Goal: Task Accomplishment & Management: Use online tool/utility

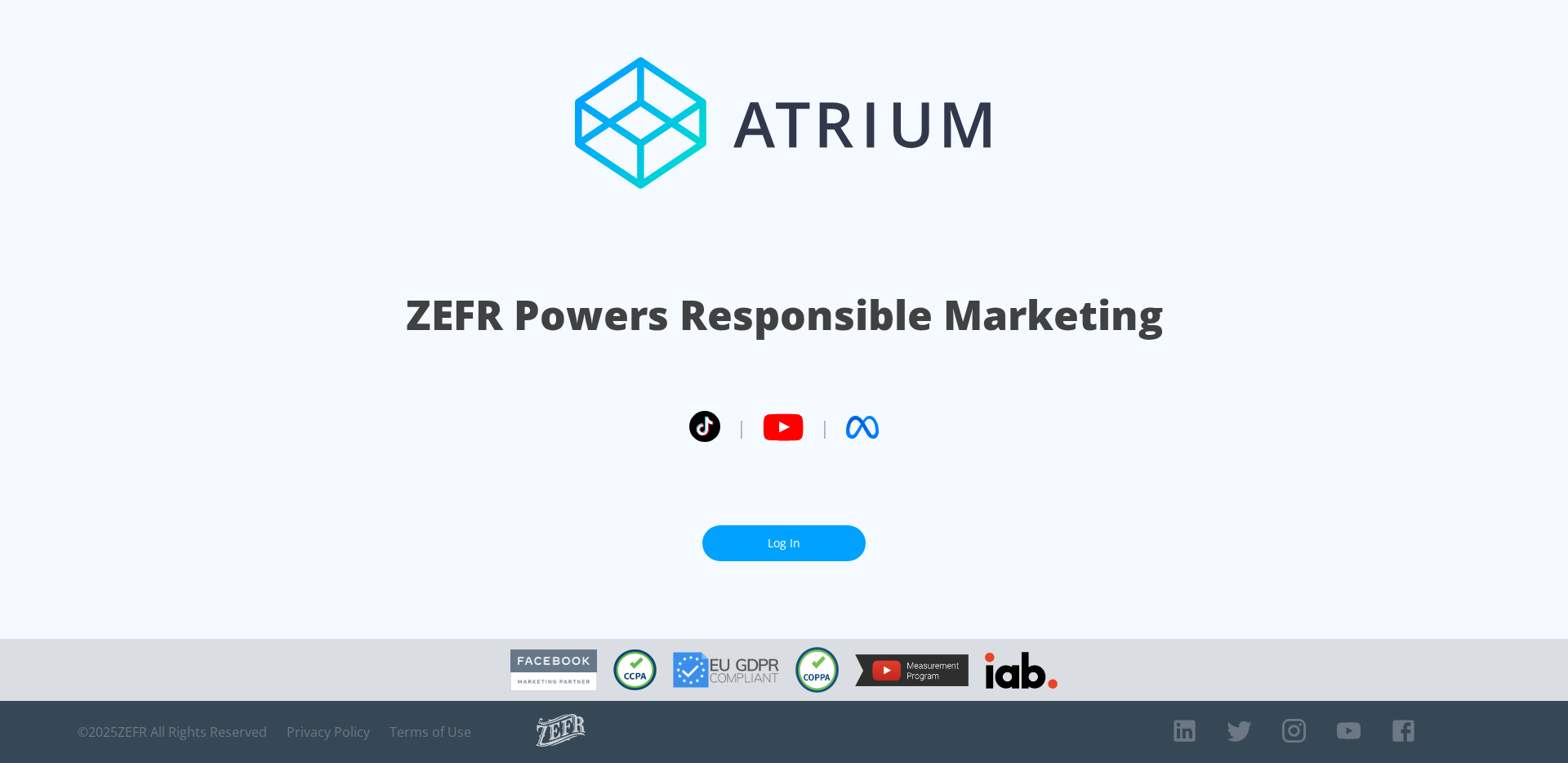
click at [771, 546] on link "Log In" at bounding box center [784, 544] width 164 height 37
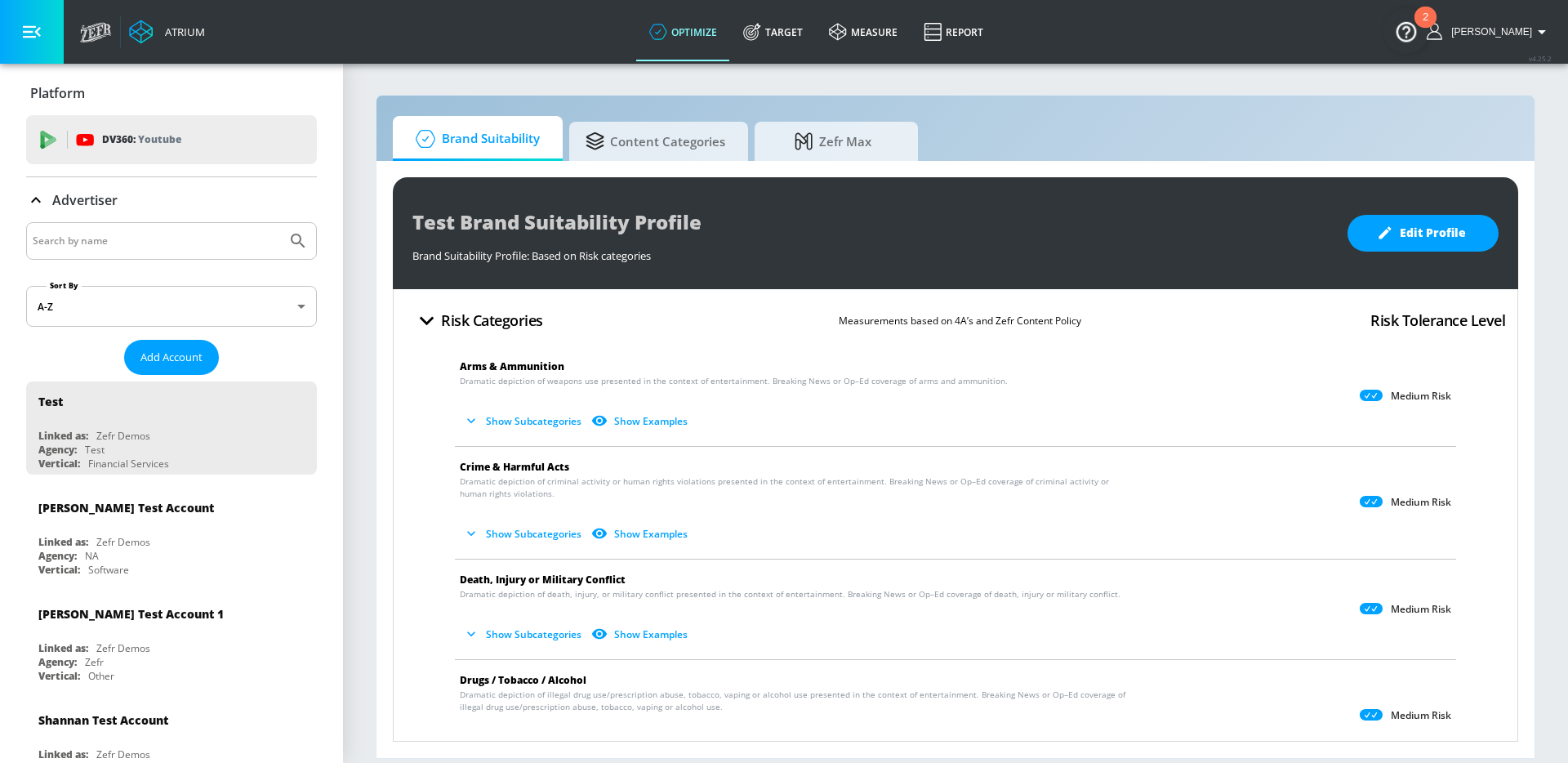
click at [246, 251] on input "Search by name" at bounding box center [156, 241] width 247 height 21
click at [133, 246] on input "disney" at bounding box center [156, 241] width 247 height 21
type input "disney channel"
click at [280, 223] on button "Submit Search" at bounding box center [297, 241] width 36 height 36
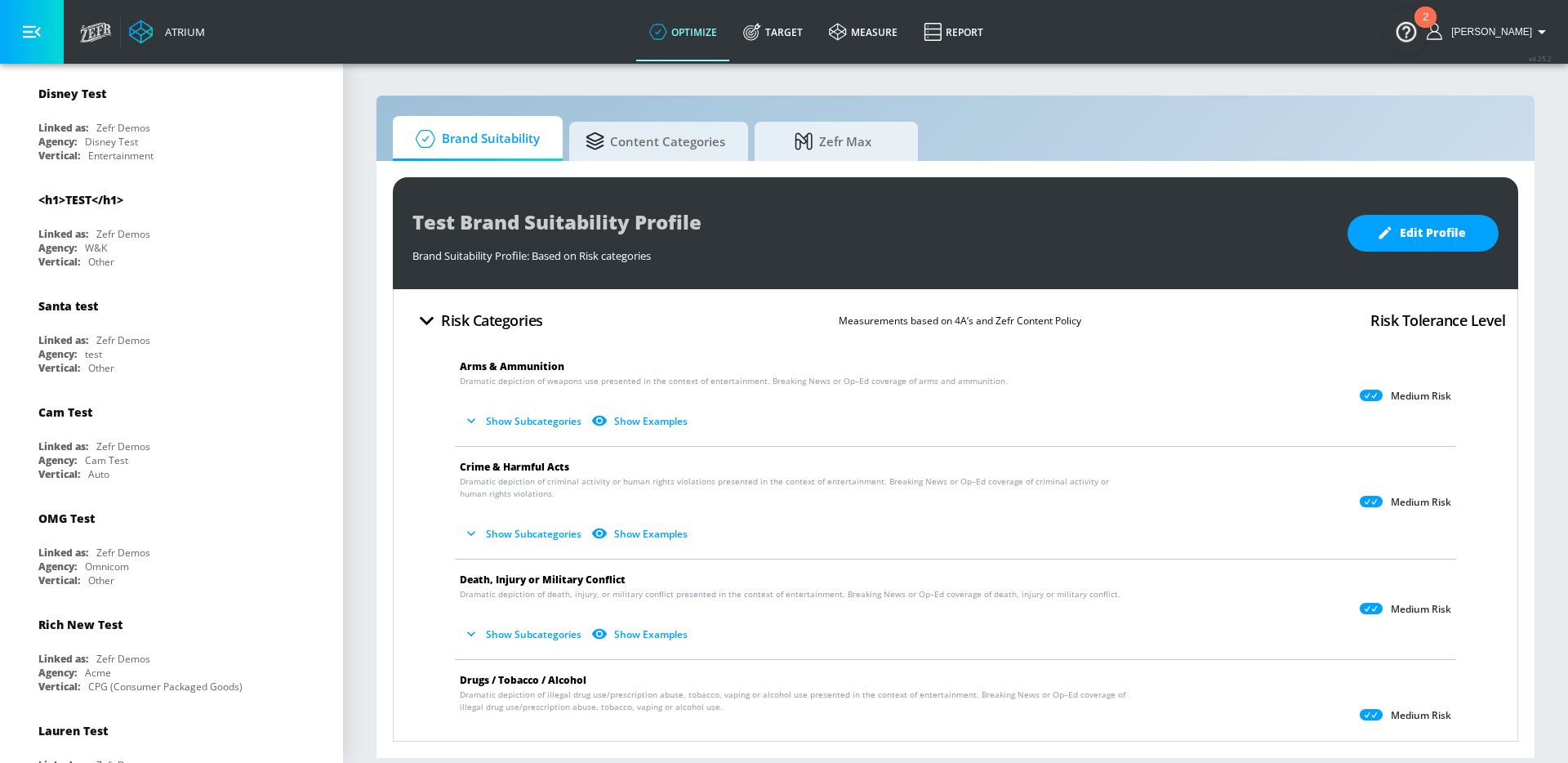
scroll to position [7985, 0]
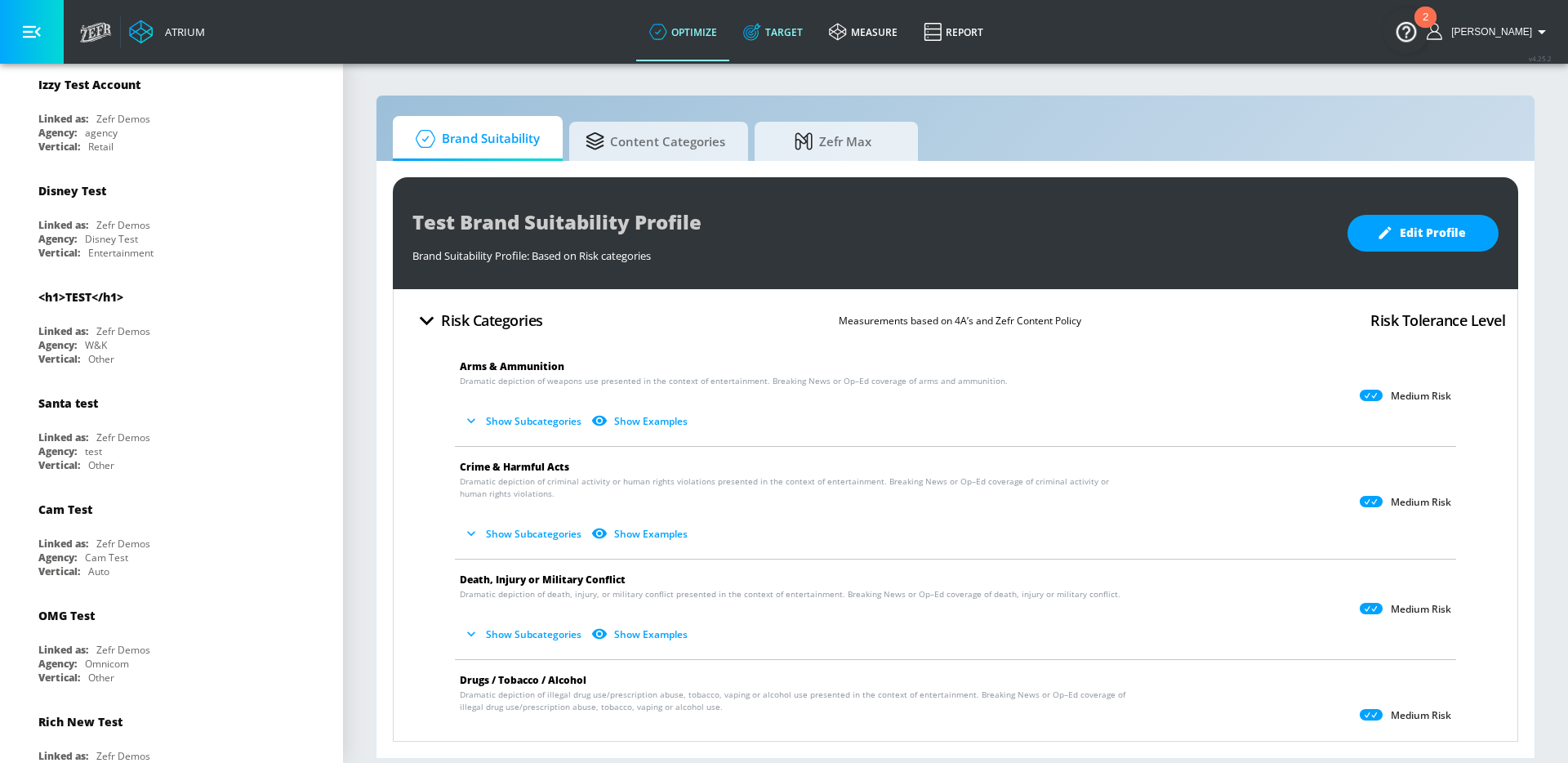
click at [816, 46] on link "Target" at bounding box center [773, 32] width 86 height 59
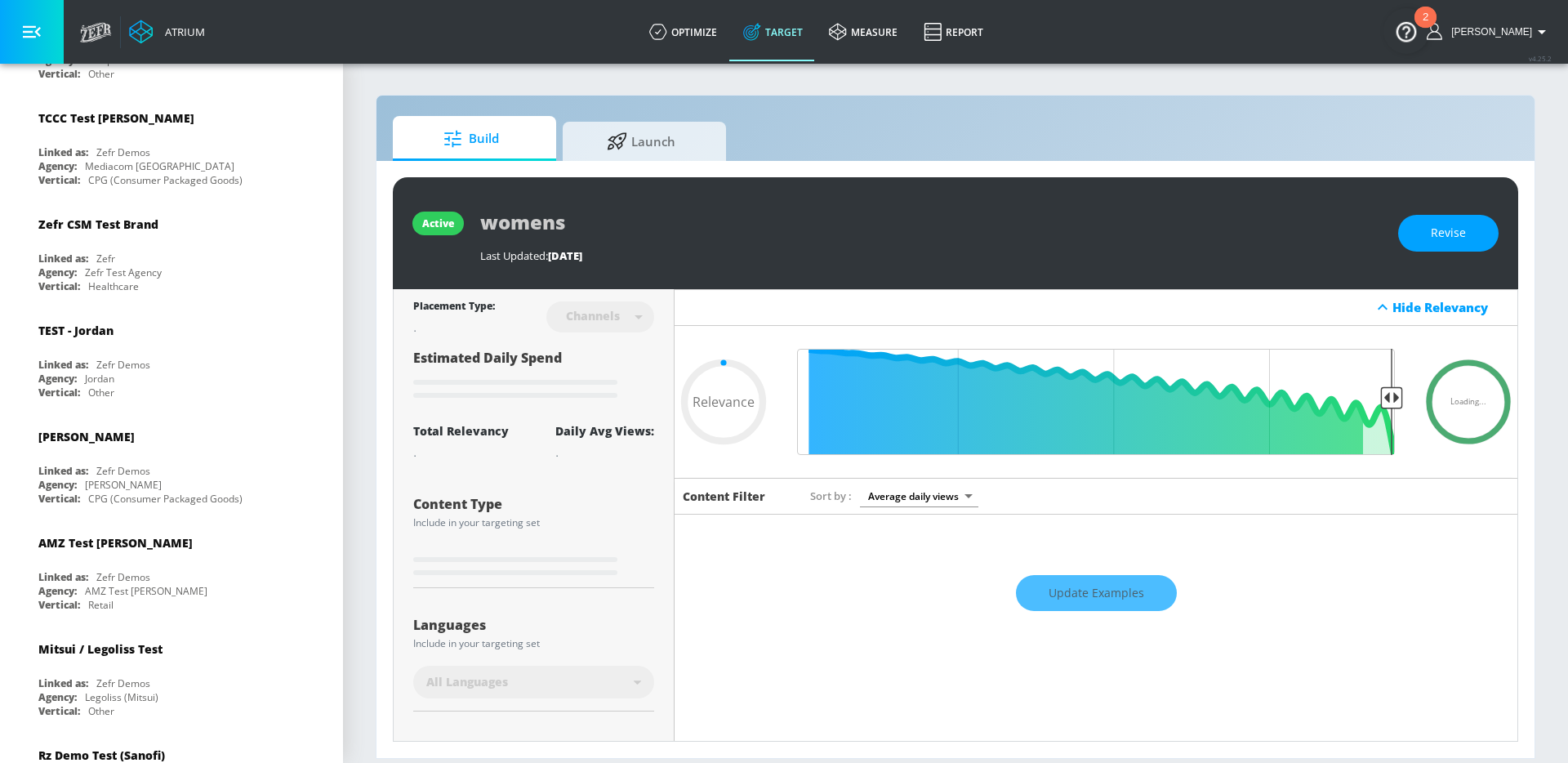
type input "0.6"
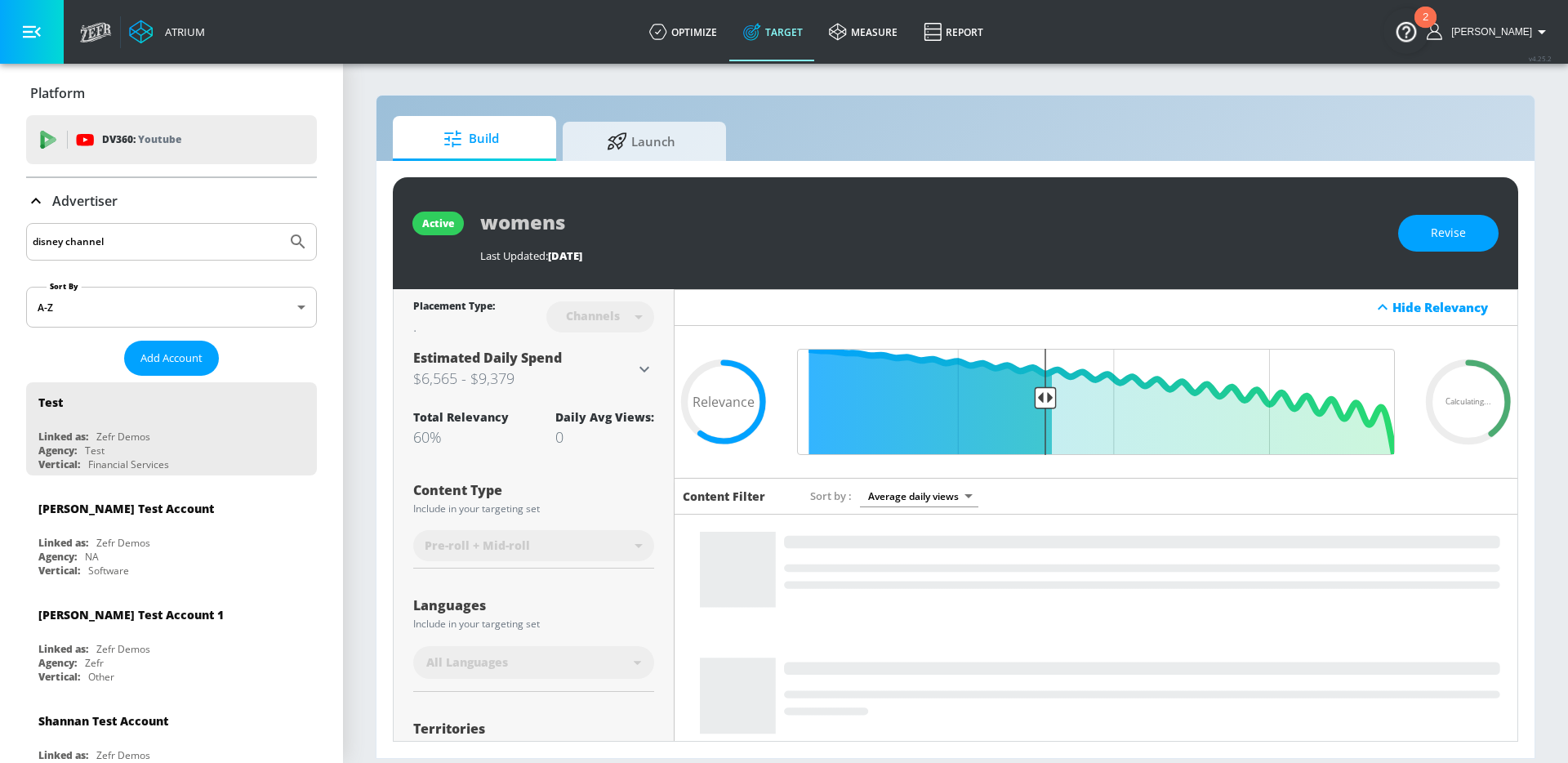
click at [130, 248] on input "disney channel" at bounding box center [156, 242] width 247 height 21
type input "disney"
click at [280, 224] on button "Submit Search" at bounding box center [297, 242] width 36 height 36
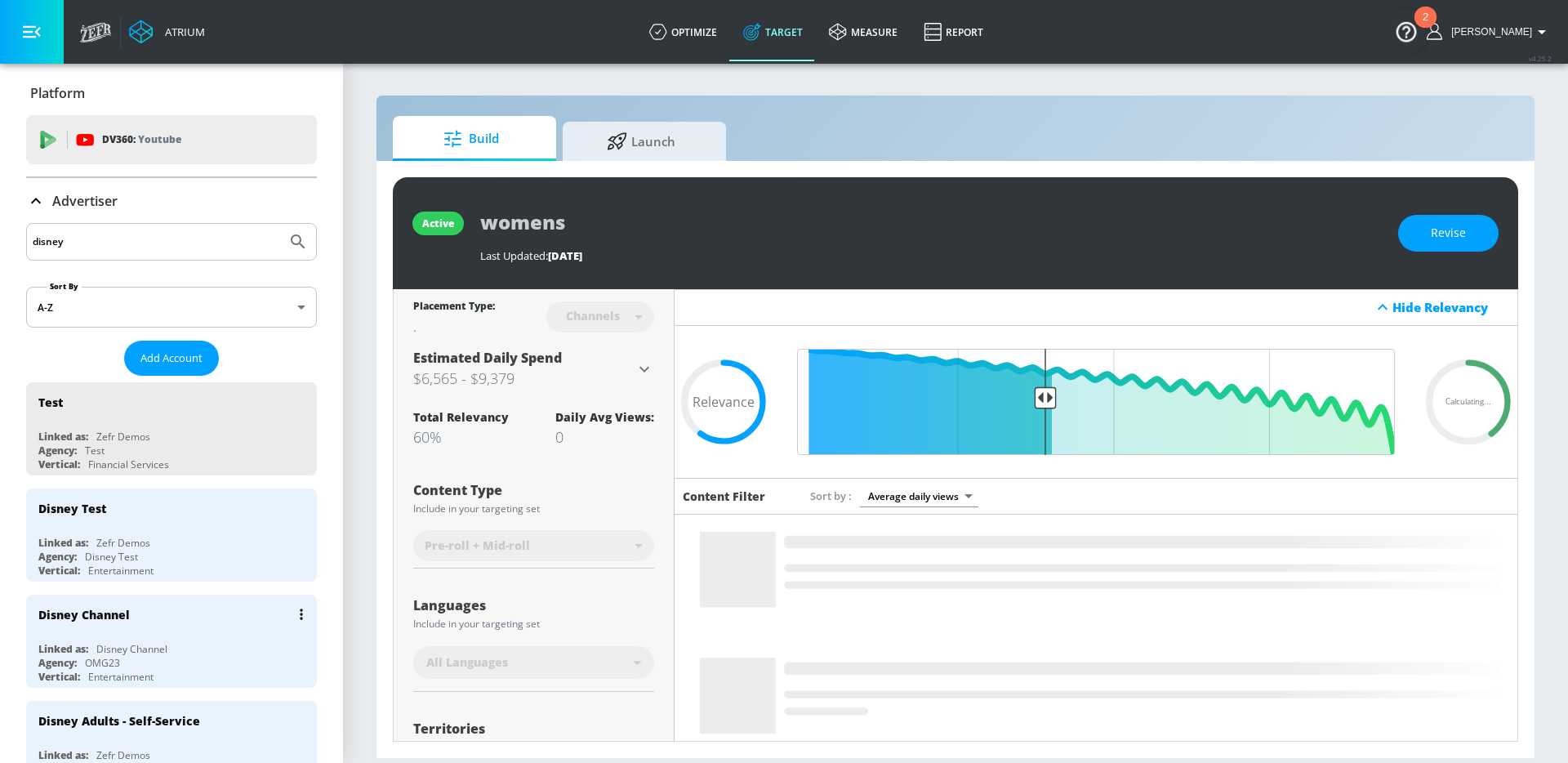
click at [137, 629] on div "Disney Channel" at bounding box center [175, 614] width 274 height 39
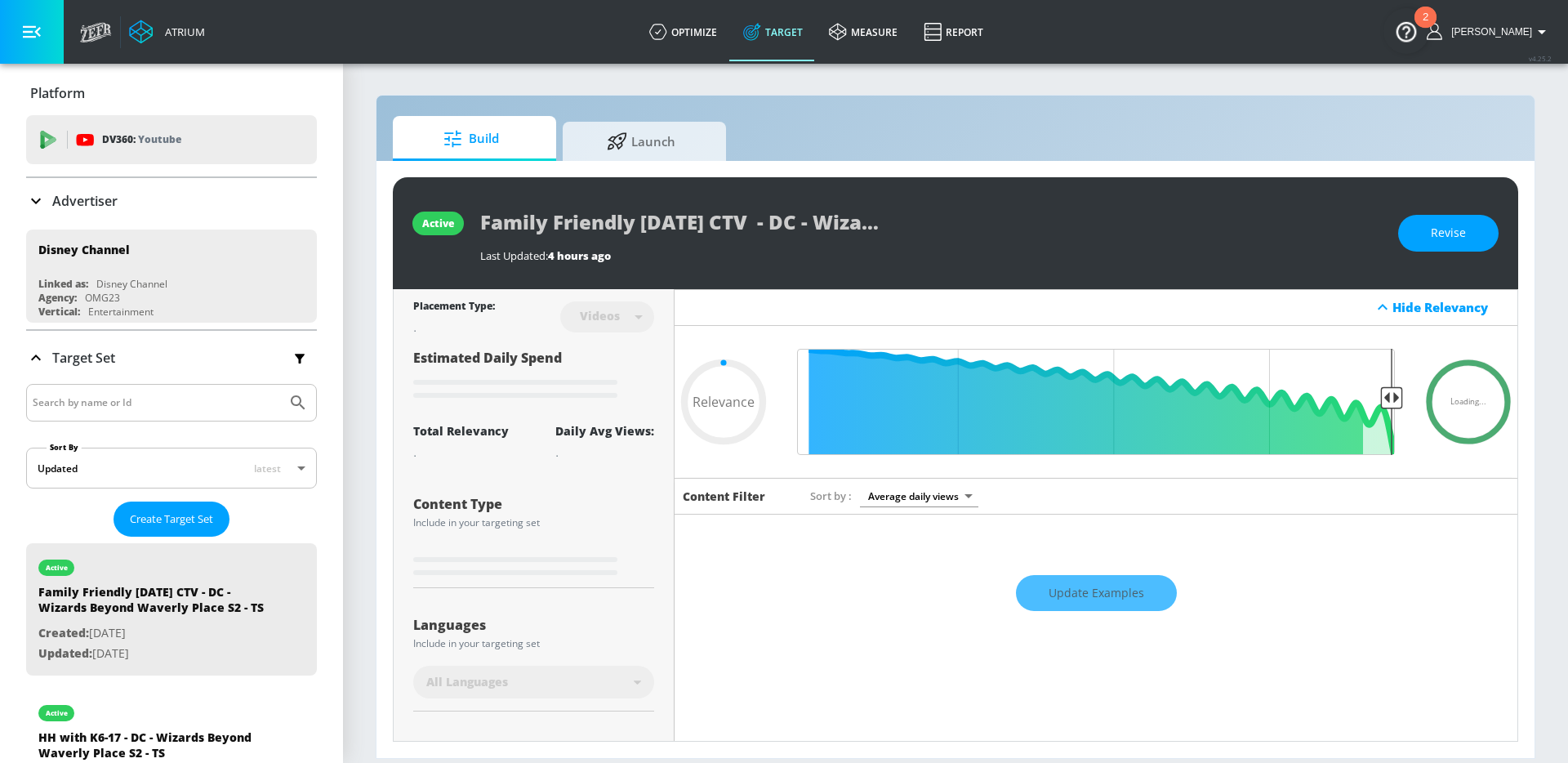
type input "0.05"
click at [650, 151] on span "Launch" at bounding box center [641, 138] width 125 height 39
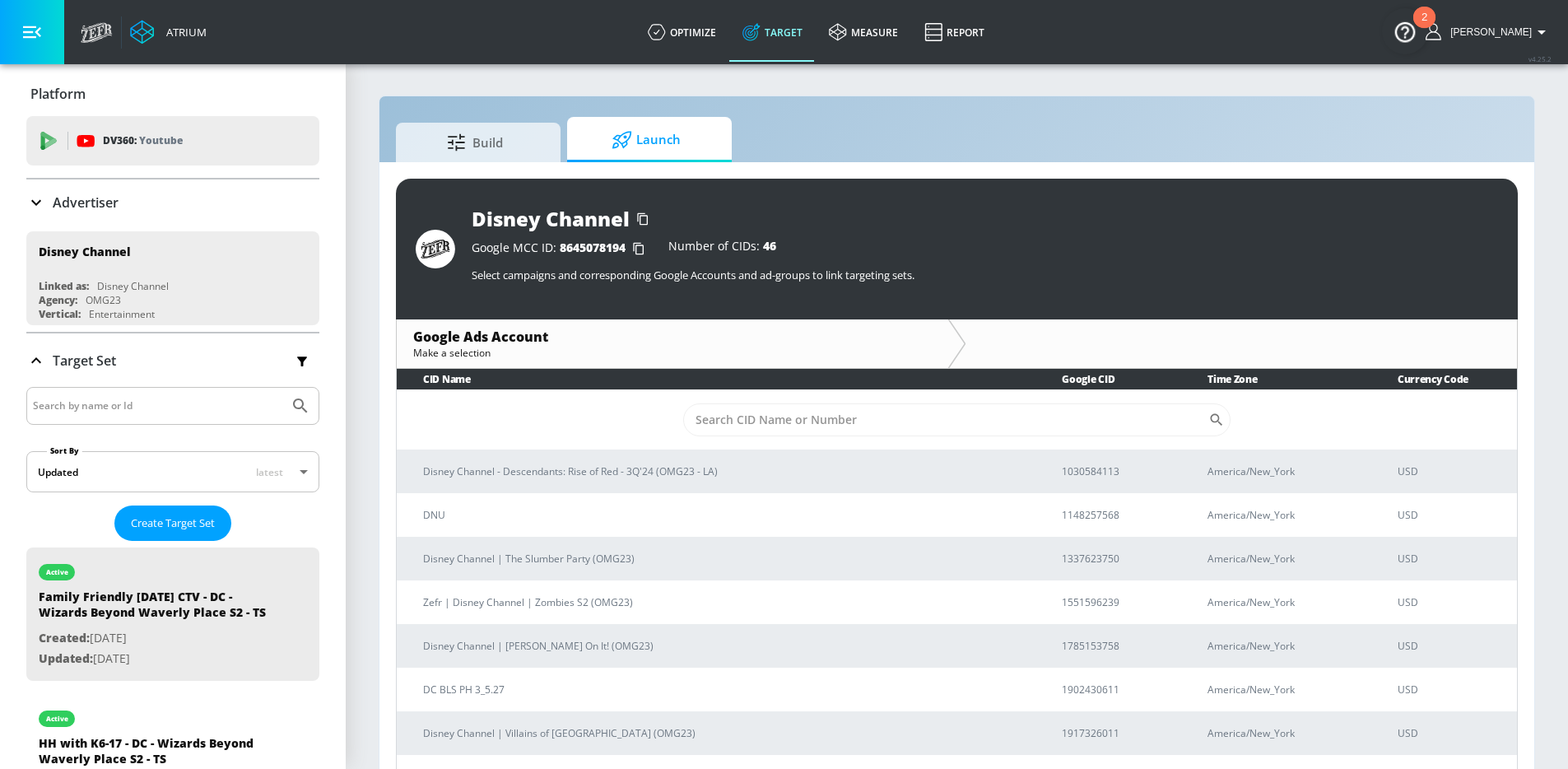
click at [797, 399] on td "​" at bounding box center [957, 420] width 1120 height 60
click at [785, 410] on input "Sort By" at bounding box center [945, 420] width 525 height 33
paste input "7920252105"
type input "7920252105"
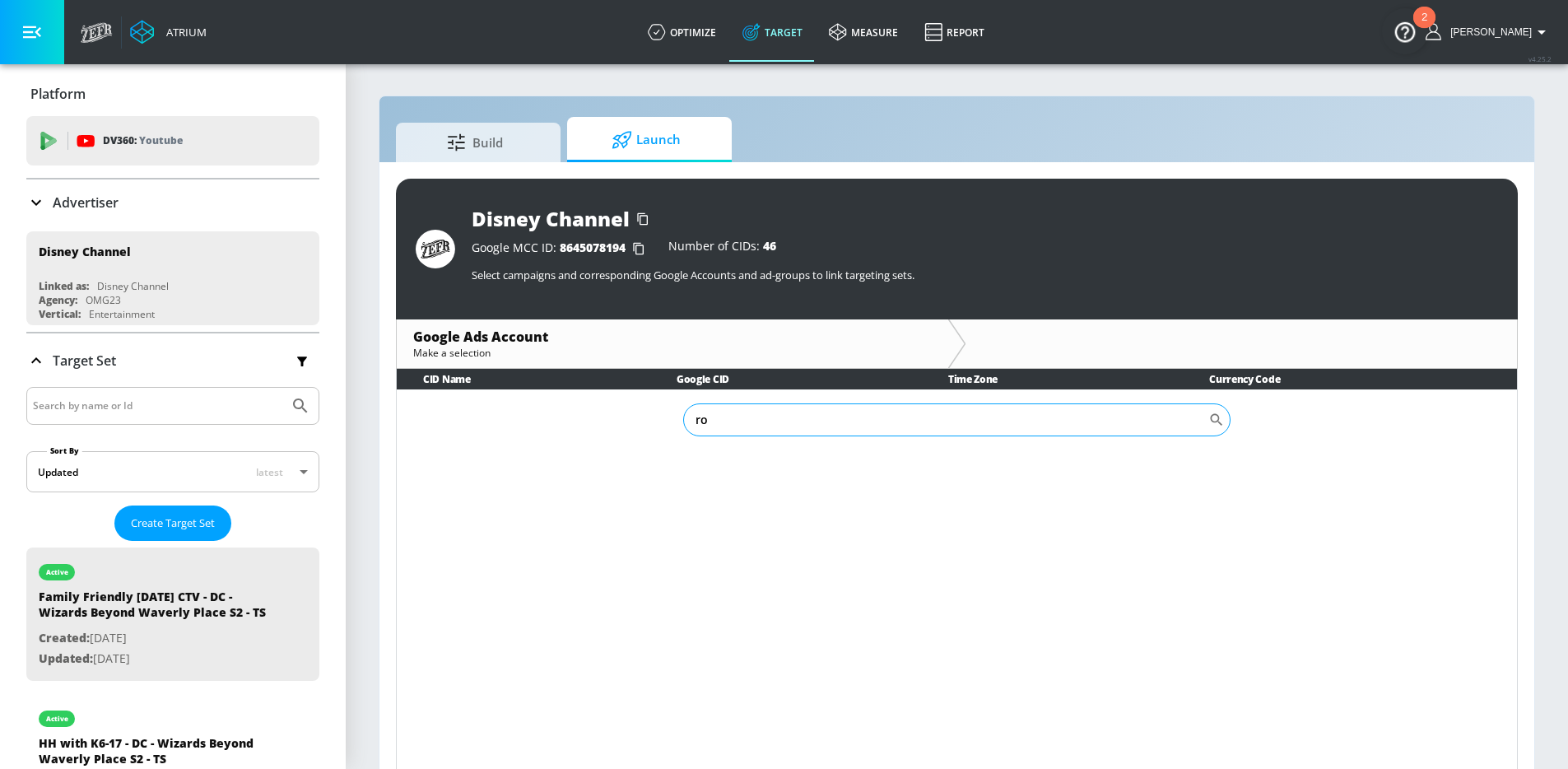
type input "r"
